Goal: Find specific page/section: Find specific page/section

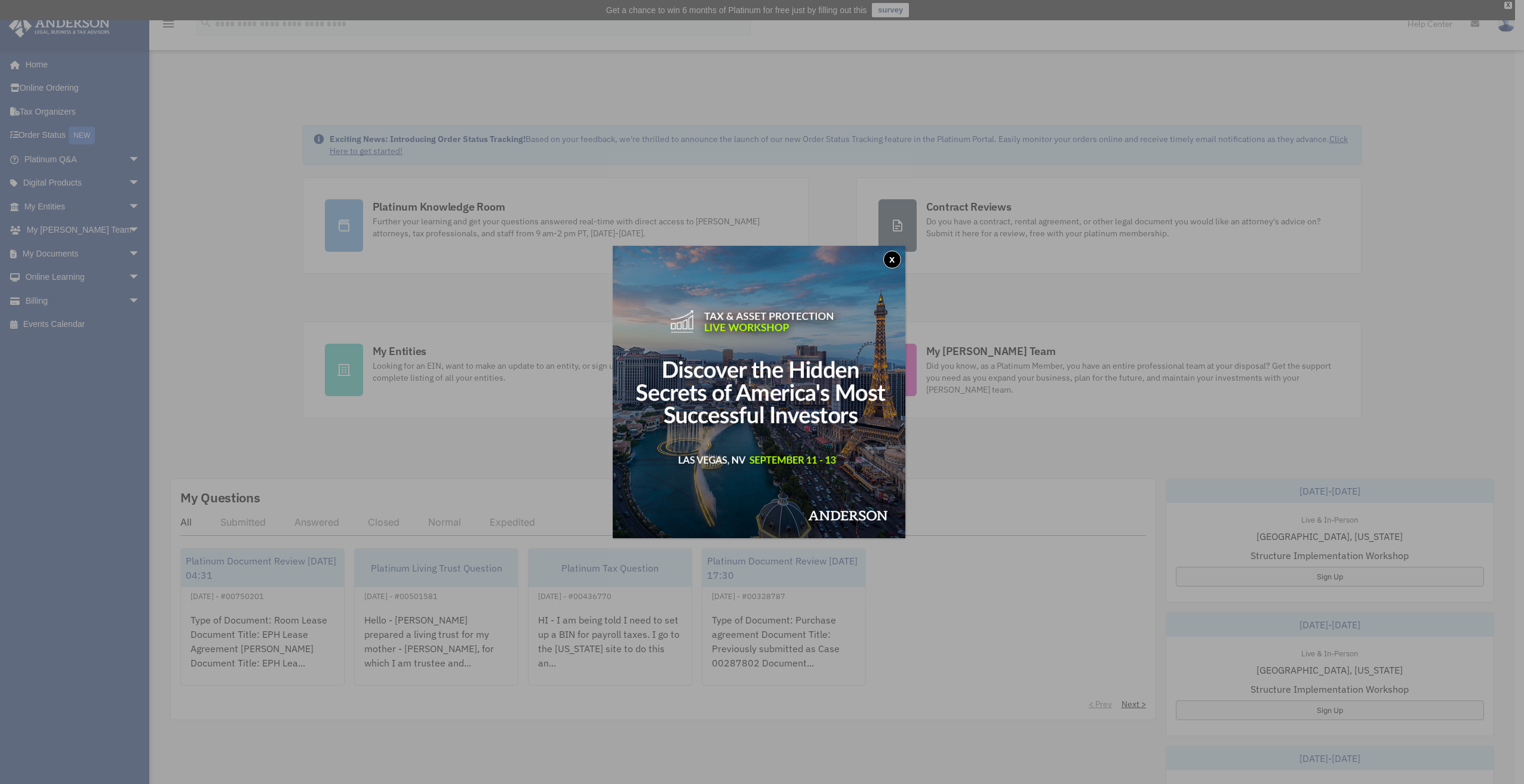
click at [895, 256] on button "x" at bounding box center [892, 259] width 18 height 18
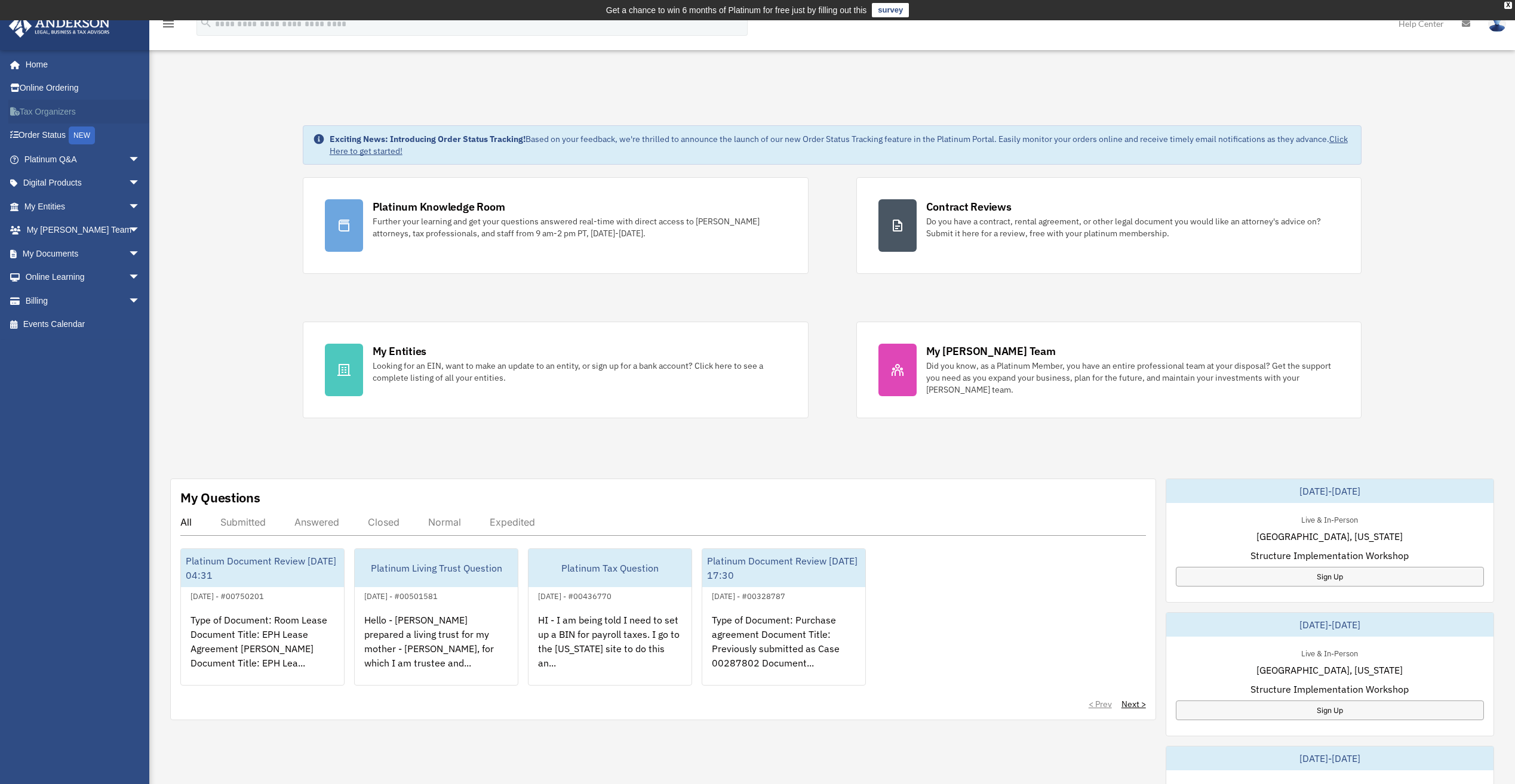
click at [60, 104] on link "Tax Organizers" at bounding box center [83, 111] width 150 height 24
click at [55, 250] on link "My Documents arrow_drop_down" at bounding box center [83, 254] width 150 height 24
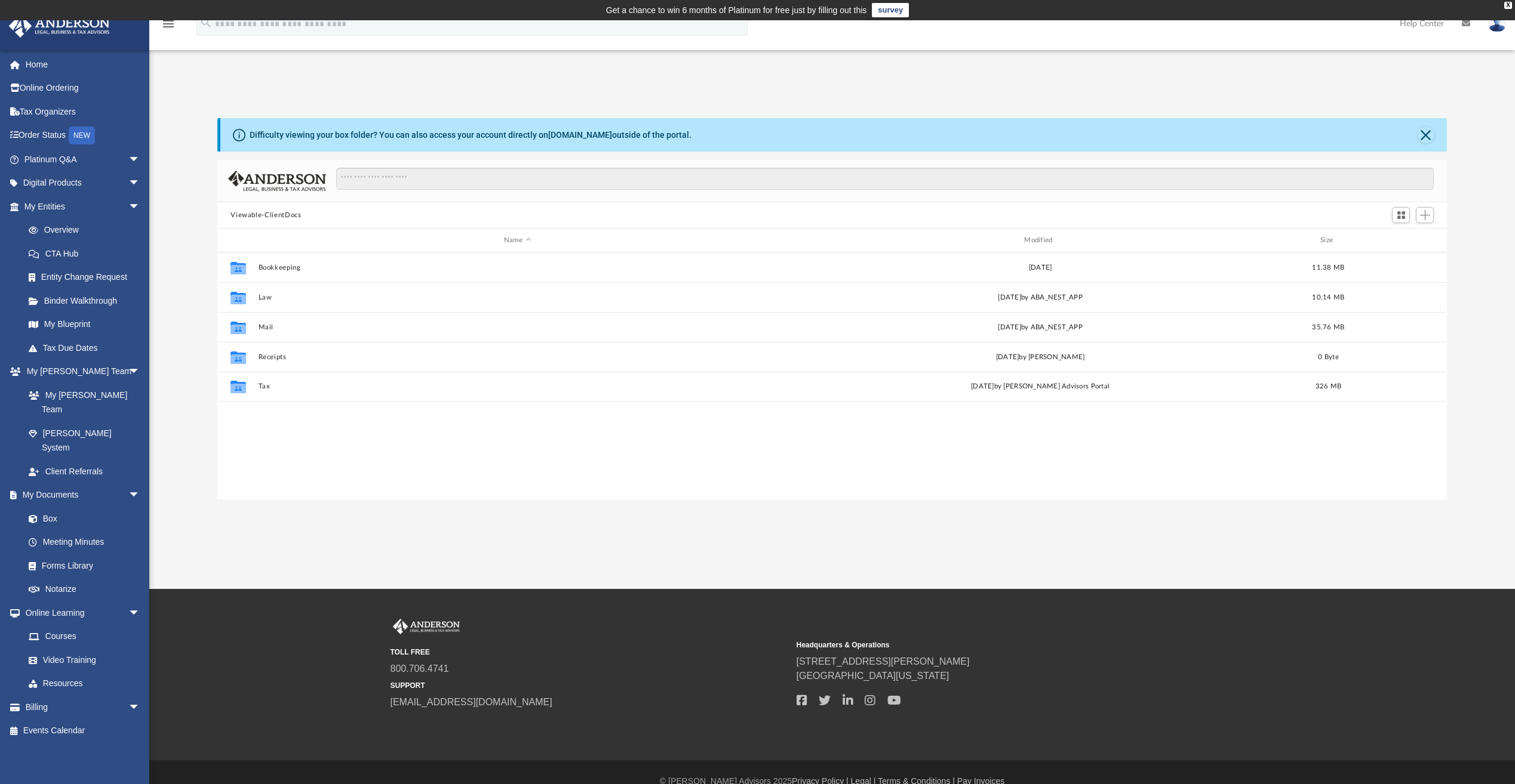
scroll to position [262, 1221]
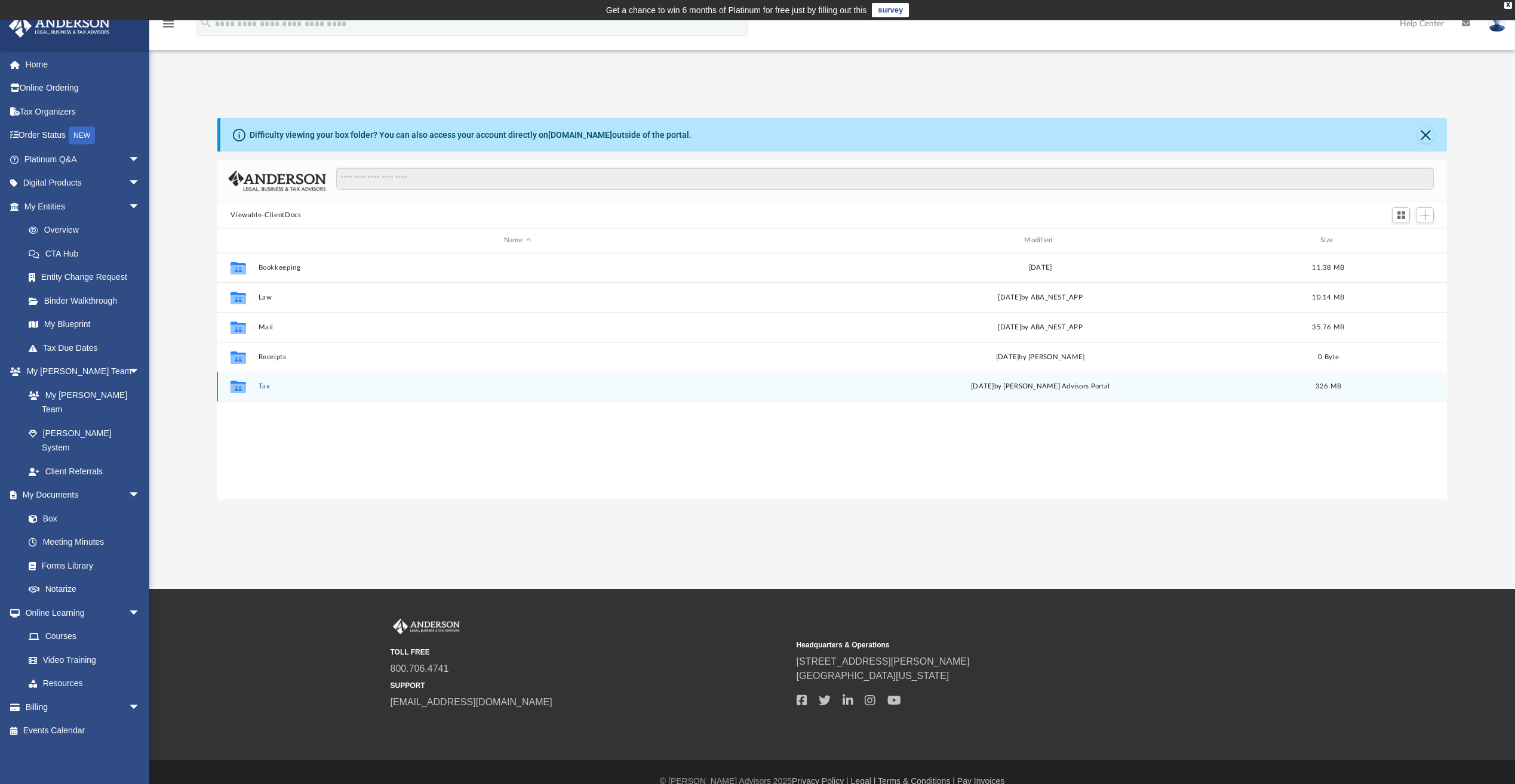
click at [249, 381] on div "Collaborated Folder" at bounding box center [238, 387] width 30 height 19
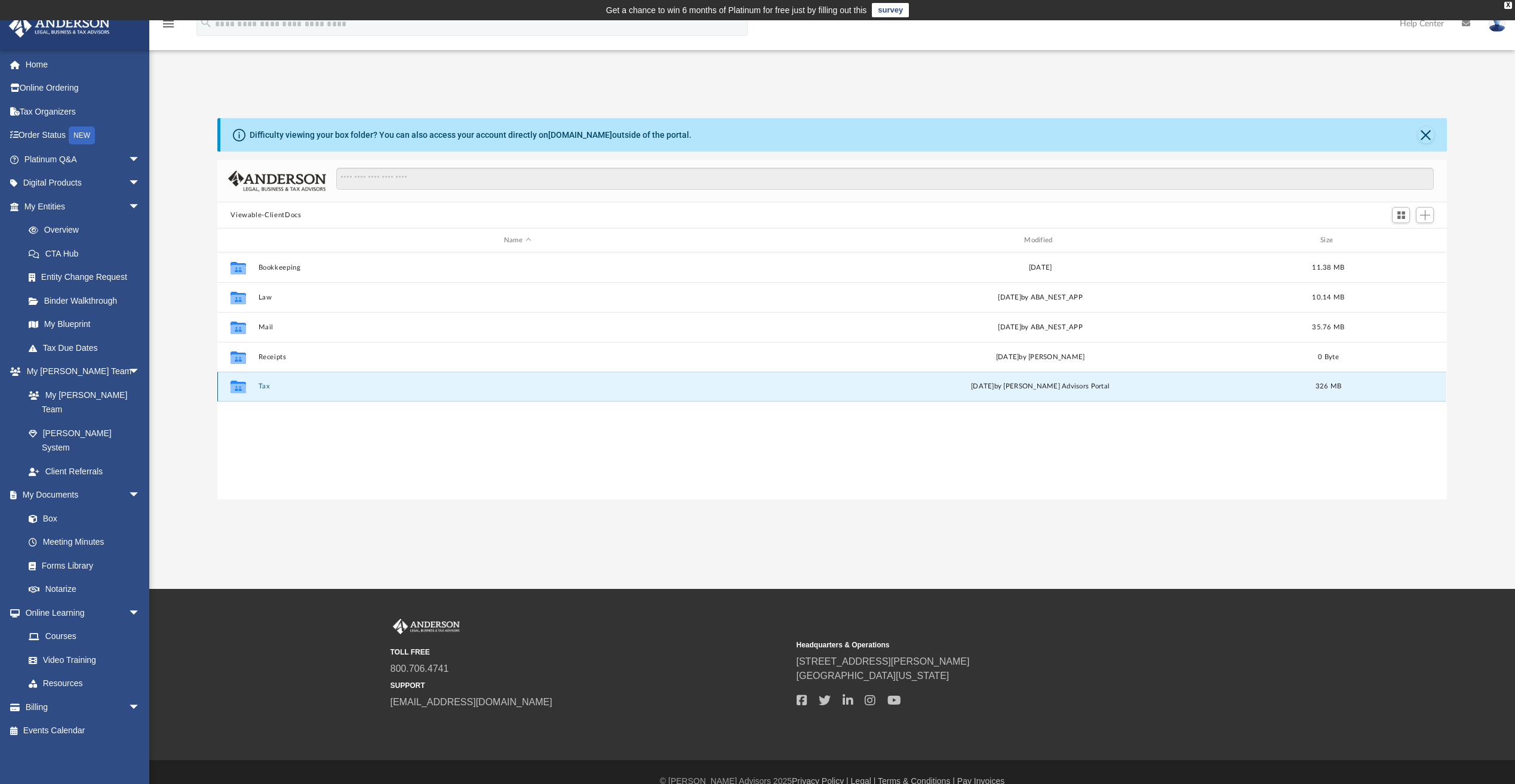
click at [259, 383] on button "Tax" at bounding box center [517, 386] width 518 height 8
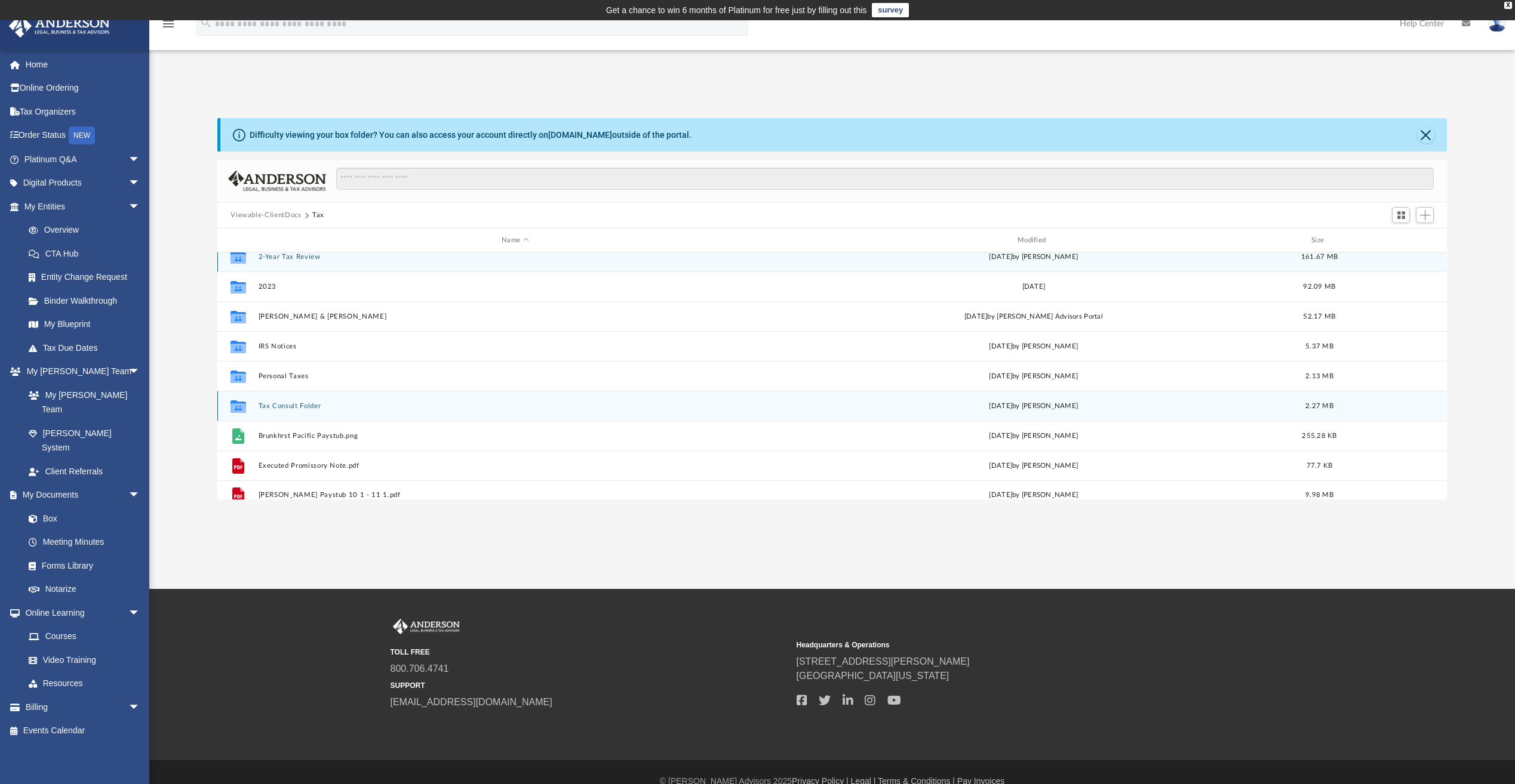
scroll to position [21, 0]
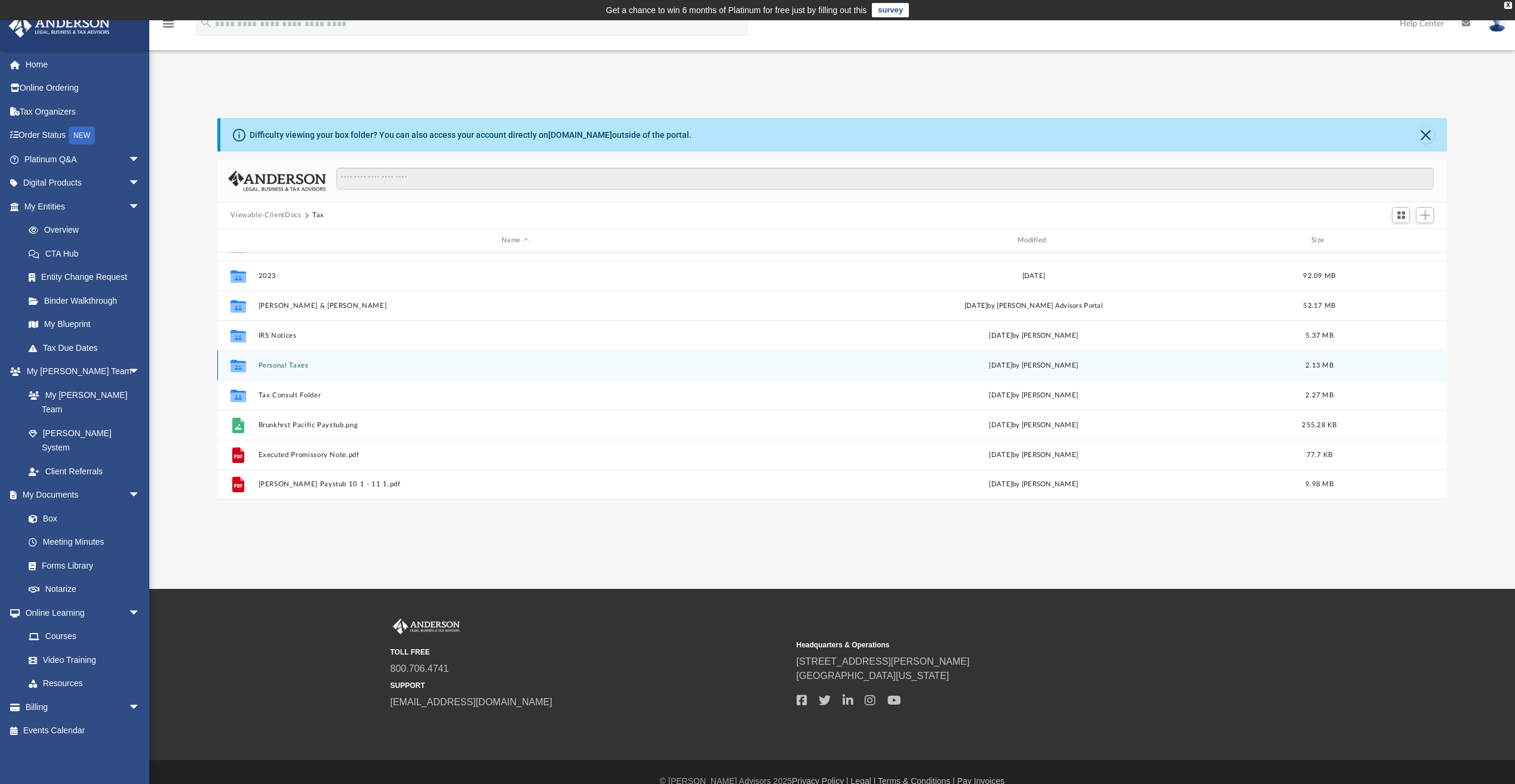
click at [280, 360] on div "Collaborated Folder Personal Taxes Tue Jan 30 2024 by Barley Bowler 2.13 MB" at bounding box center [831, 365] width 1228 height 30
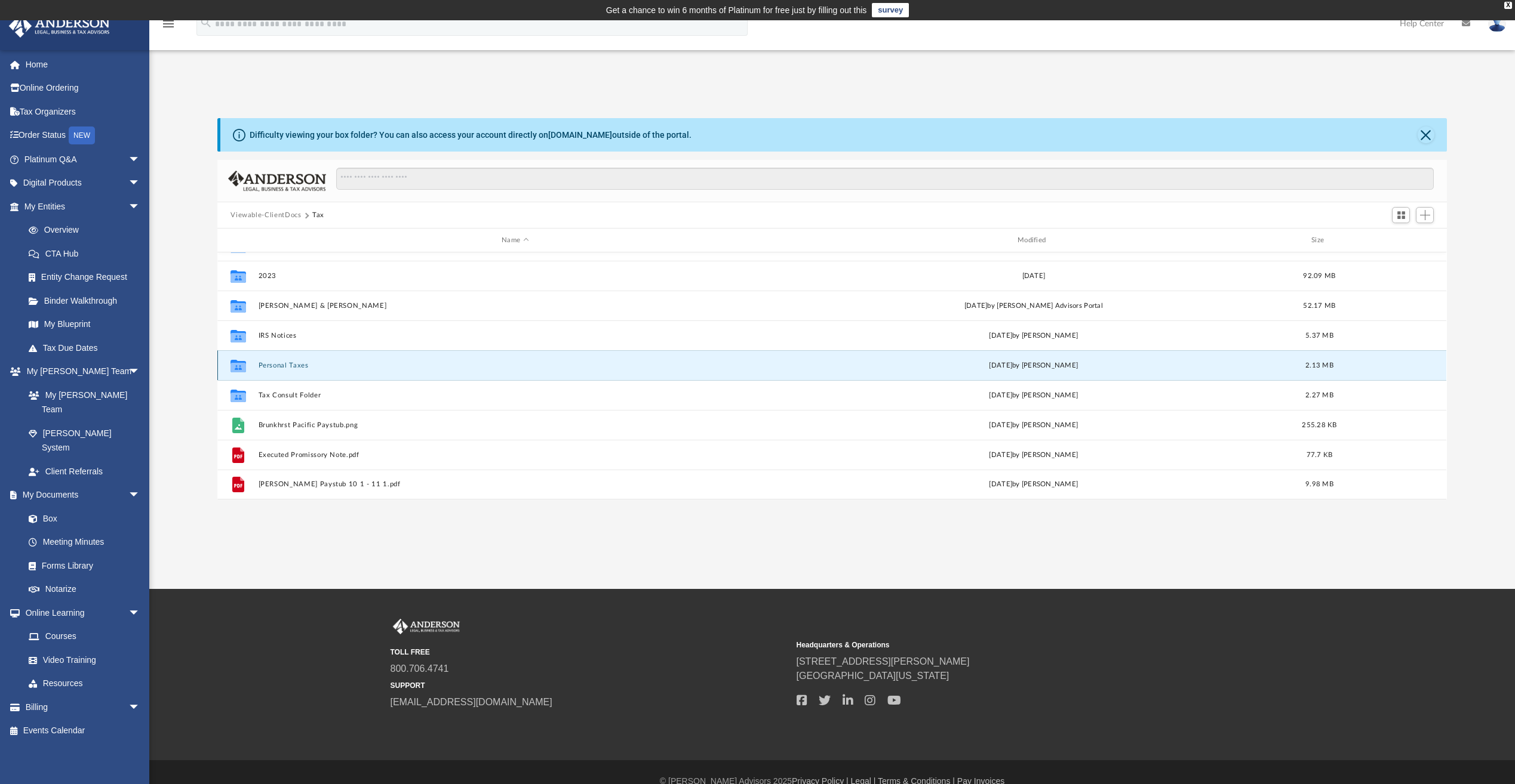
click at [241, 366] on icon "grid" at bounding box center [238, 367] width 15 height 10
click at [275, 363] on button "Personal Taxes" at bounding box center [515, 366] width 513 height 8
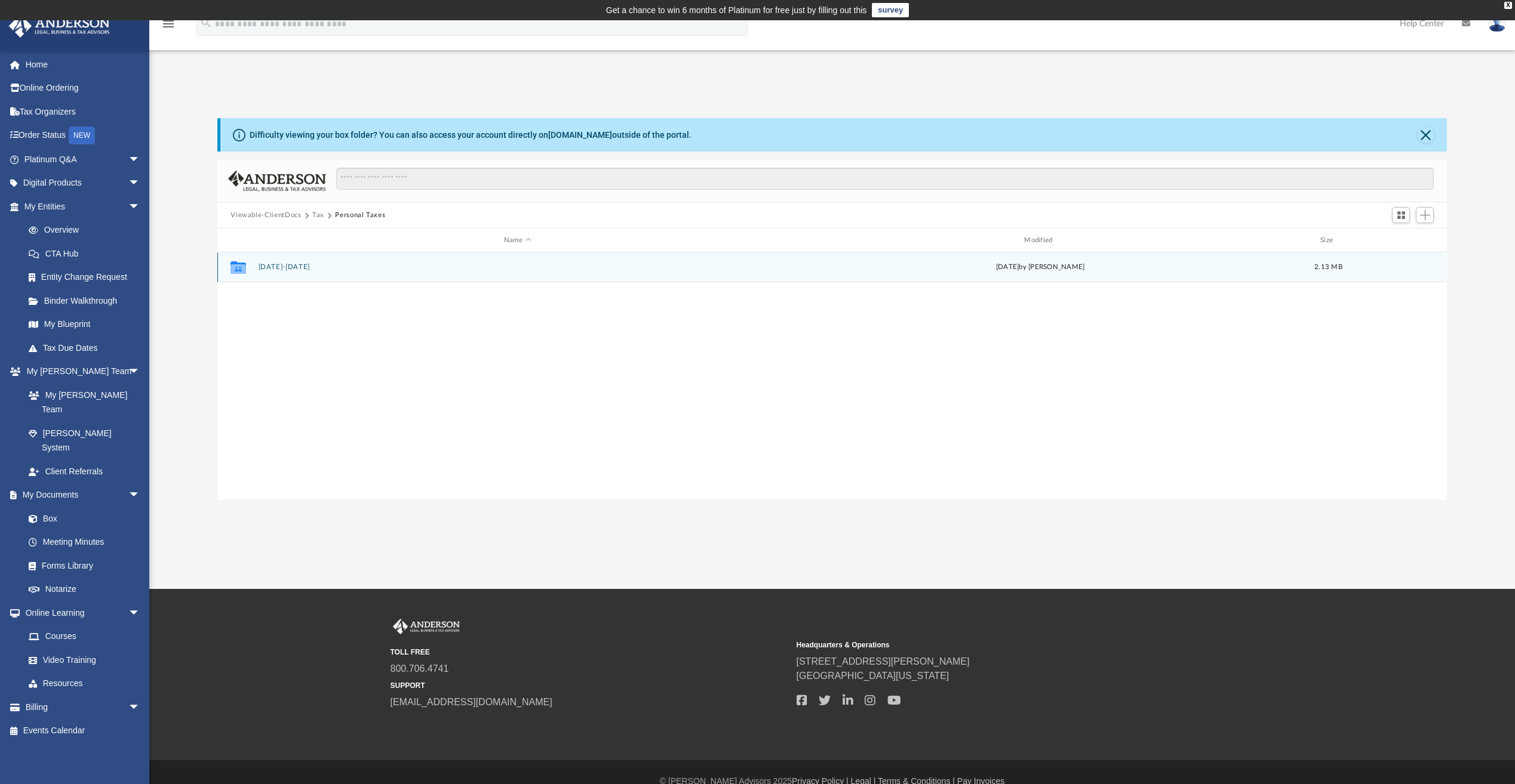
scroll to position [0, 0]
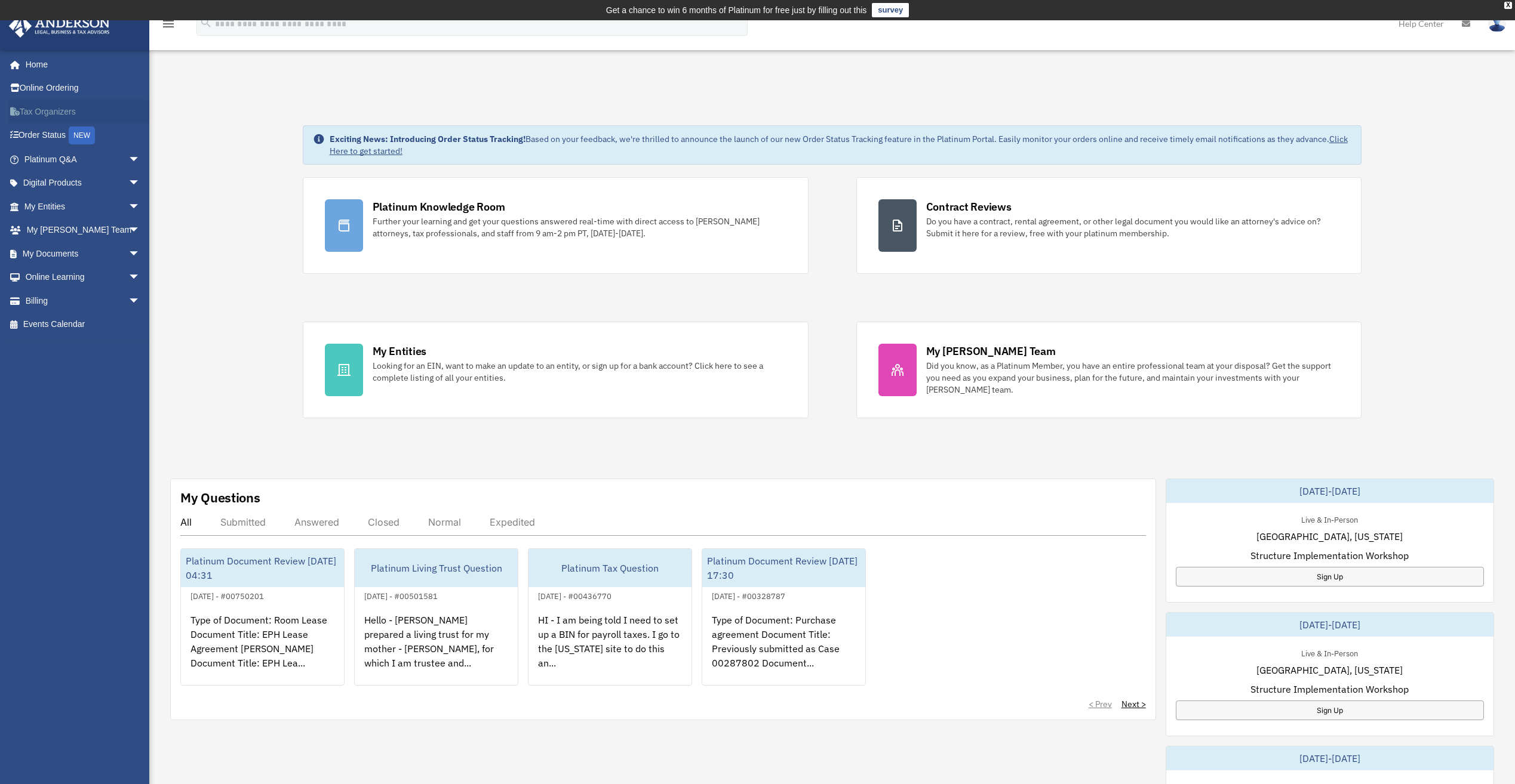
click at [43, 110] on link "Tax Organizers" at bounding box center [83, 111] width 150 height 24
click at [129, 226] on span "arrow_drop_down" at bounding box center [140, 230] width 24 height 24
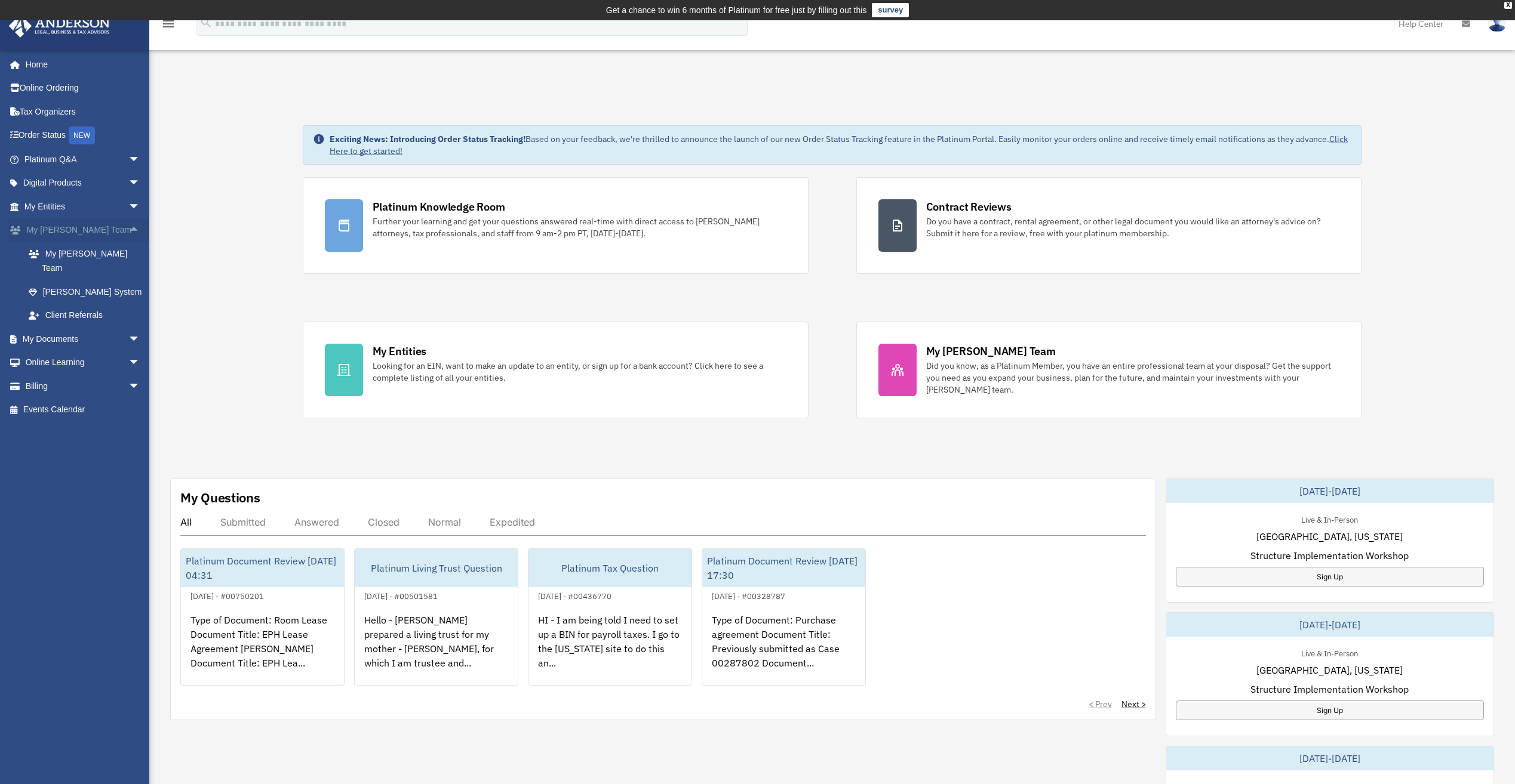
click at [129, 226] on span "arrow_drop_up" at bounding box center [140, 230] width 24 height 24
